Goal: Task Accomplishment & Management: Manage account settings

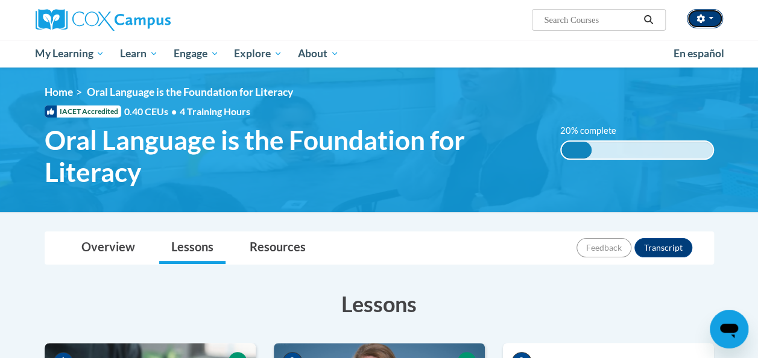
click at [716, 18] on button "button" at bounding box center [705, 18] width 36 height 19
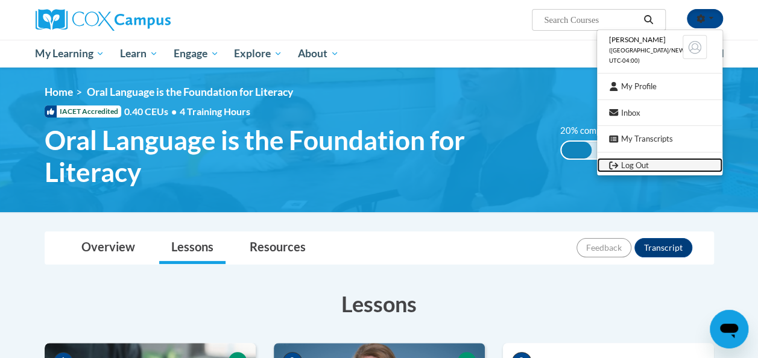
click at [649, 164] on link "Log Out" at bounding box center [659, 165] width 125 height 15
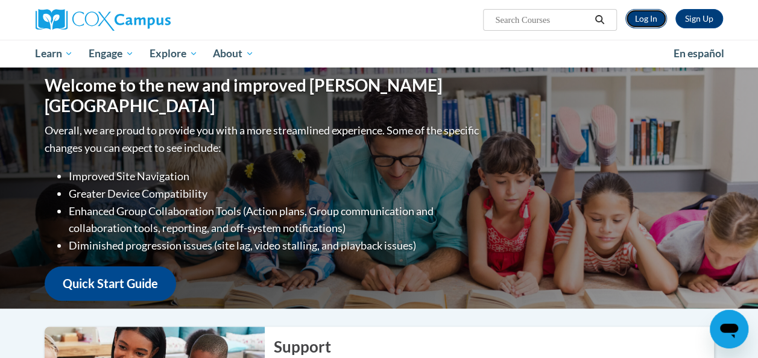
click at [642, 14] on link "Log In" at bounding box center [646, 18] width 42 height 19
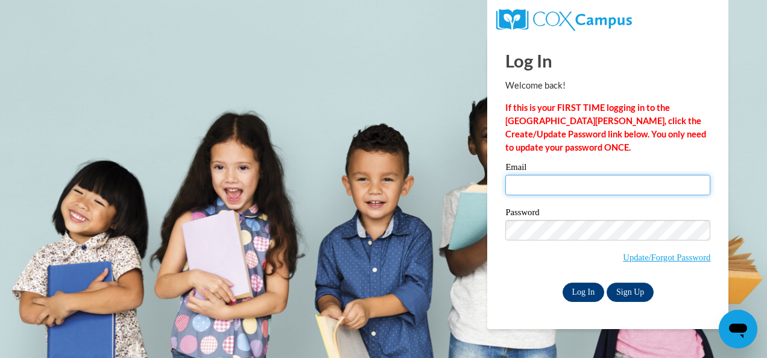
type input "nina.stewart@cobbk12.org"
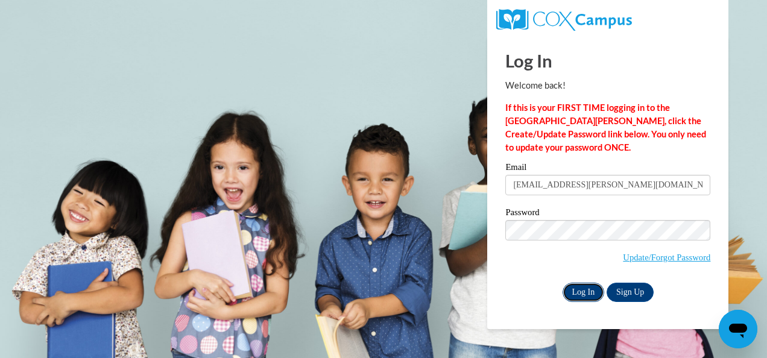
click at [584, 293] on input "Log In" at bounding box center [584, 292] width 42 height 19
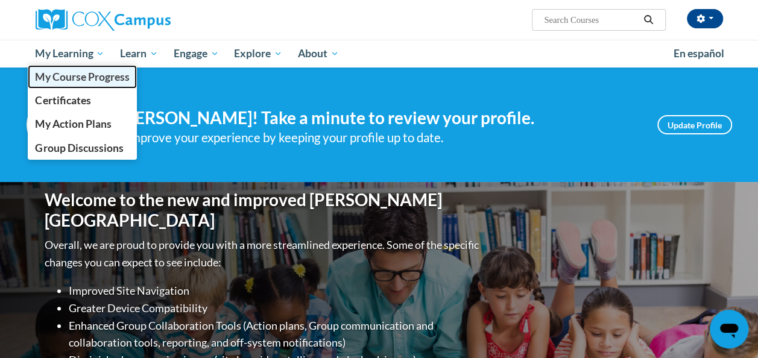
click at [75, 78] on span "My Course Progress" at bounding box center [82, 77] width 94 height 13
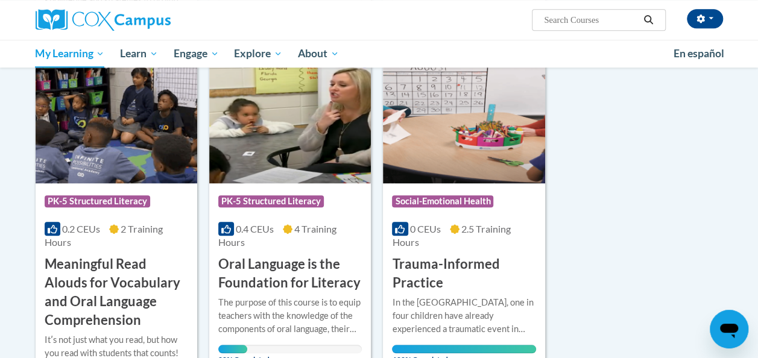
scroll to position [541, 0]
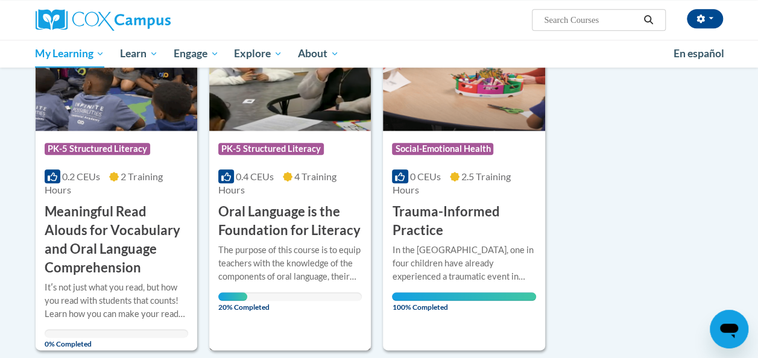
click at [327, 231] on h3 "Oral Language is the Foundation for Literacy" at bounding box center [289, 221] width 143 height 37
click at [280, 160] on div "Course Category: PK-5 Structured Literacy" at bounding box center [289, 150] width 143 height 27
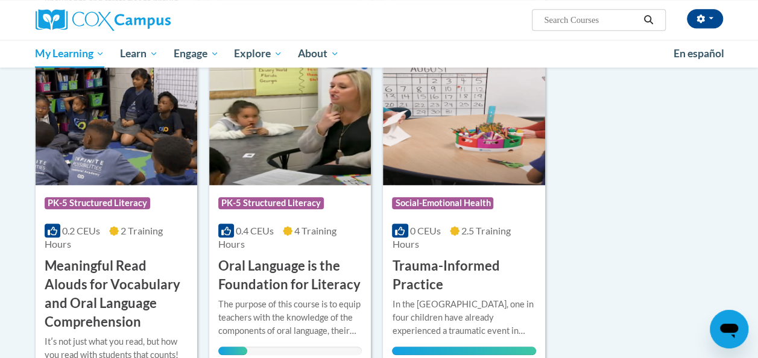
scroll to position [484, 0]
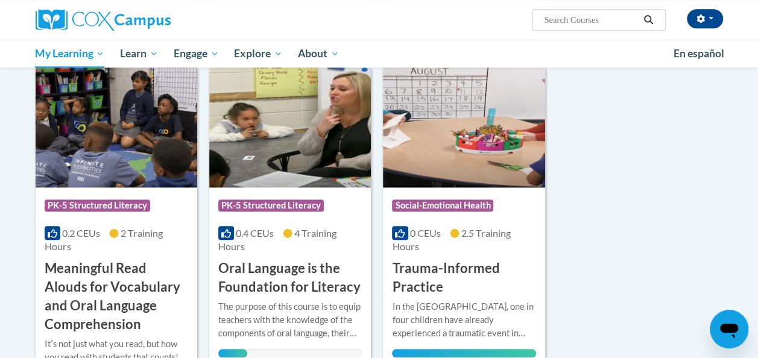
click at [280, 160] on img at bounding box center [290, 126] width 162 height 123
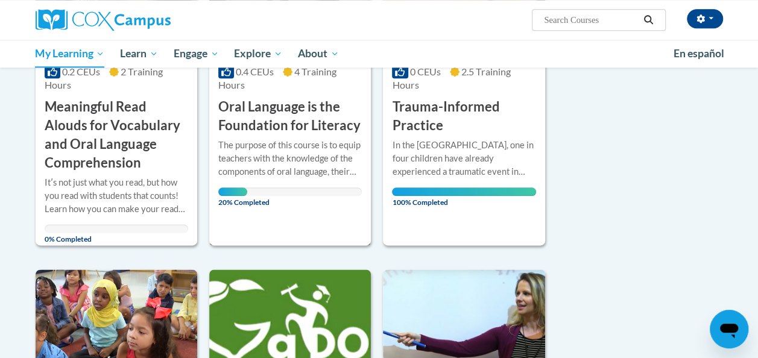
scroll to position [658, 0]
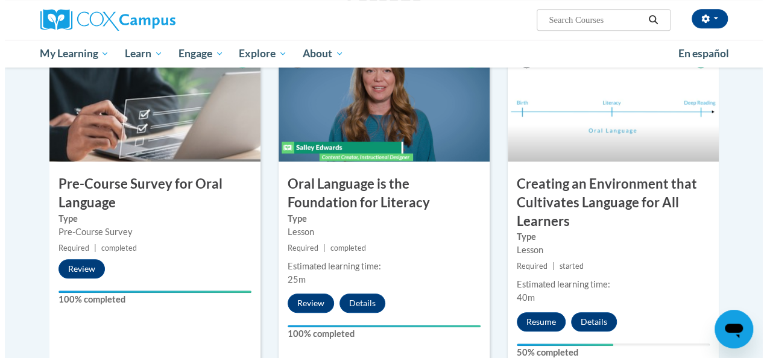
scroll to position [324, 0]
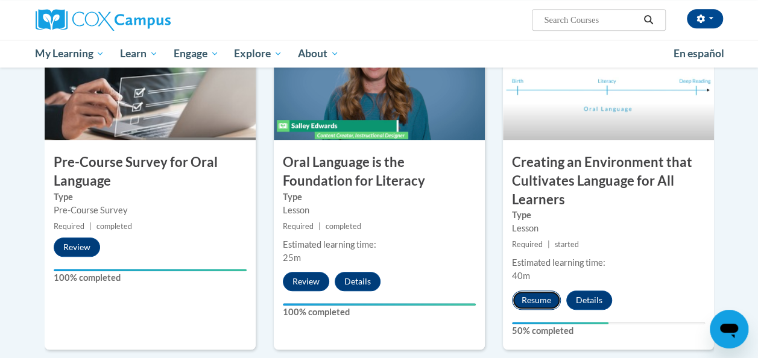
click at [535, 295] on button "Resume" at bounding box center [536, 300] width 49 height 19
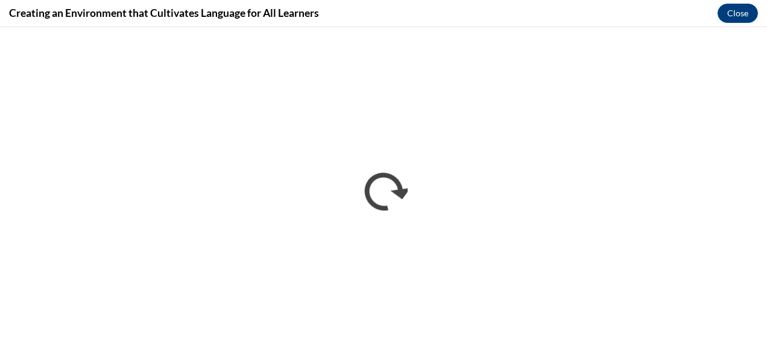
scroll to position [0, 0]
